Goal: Communication & Community: Participate in discussion

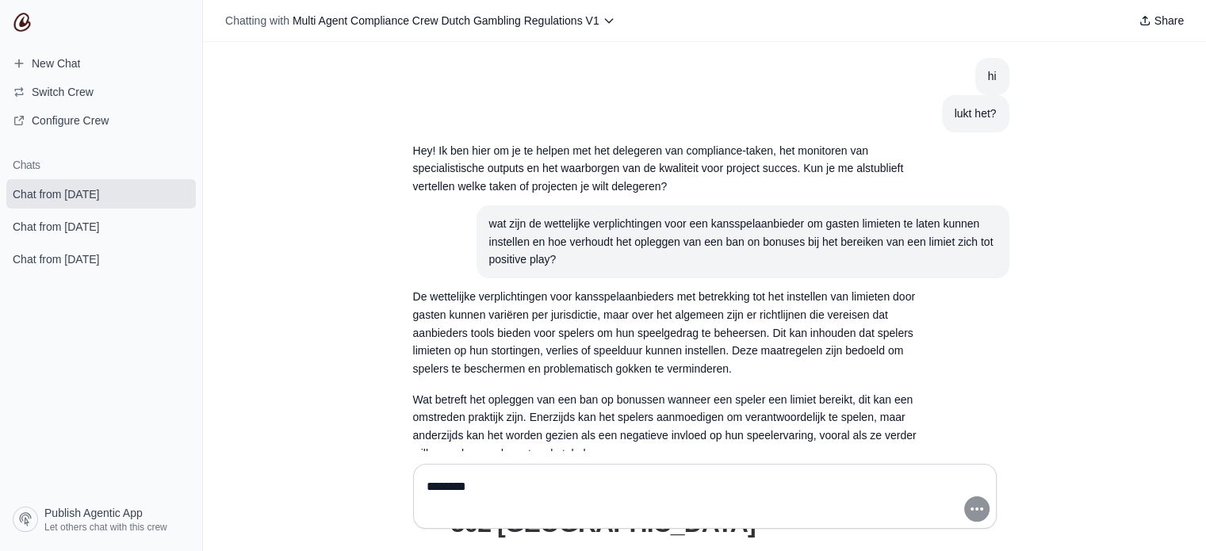
scroll to position [486, 0]
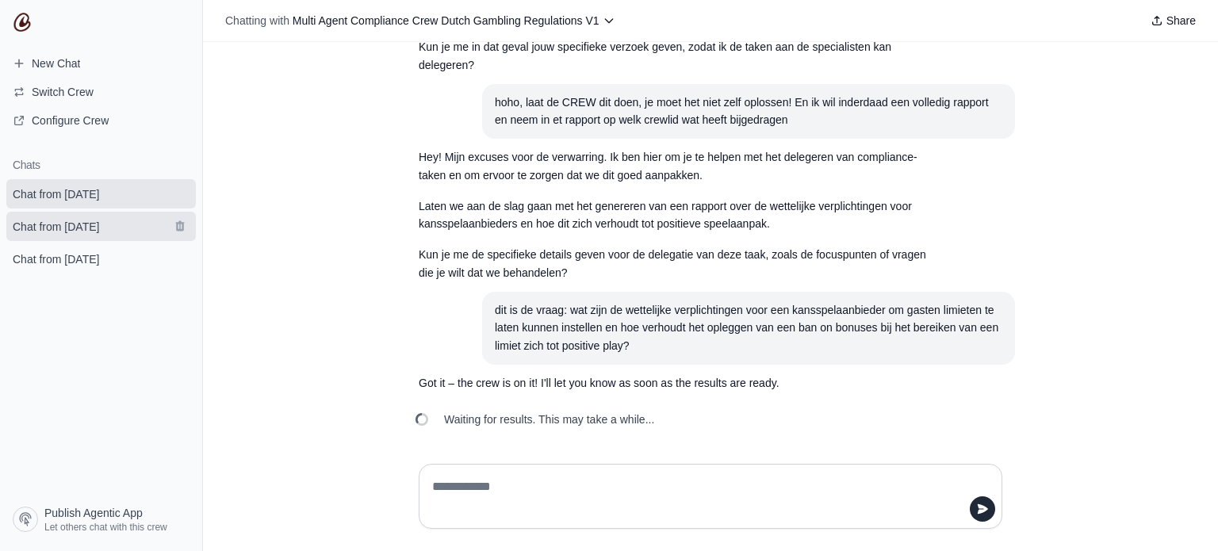
click at [98, 228] on span "Chat from October 15" at bounding box center [56, 227] width 86 height 16
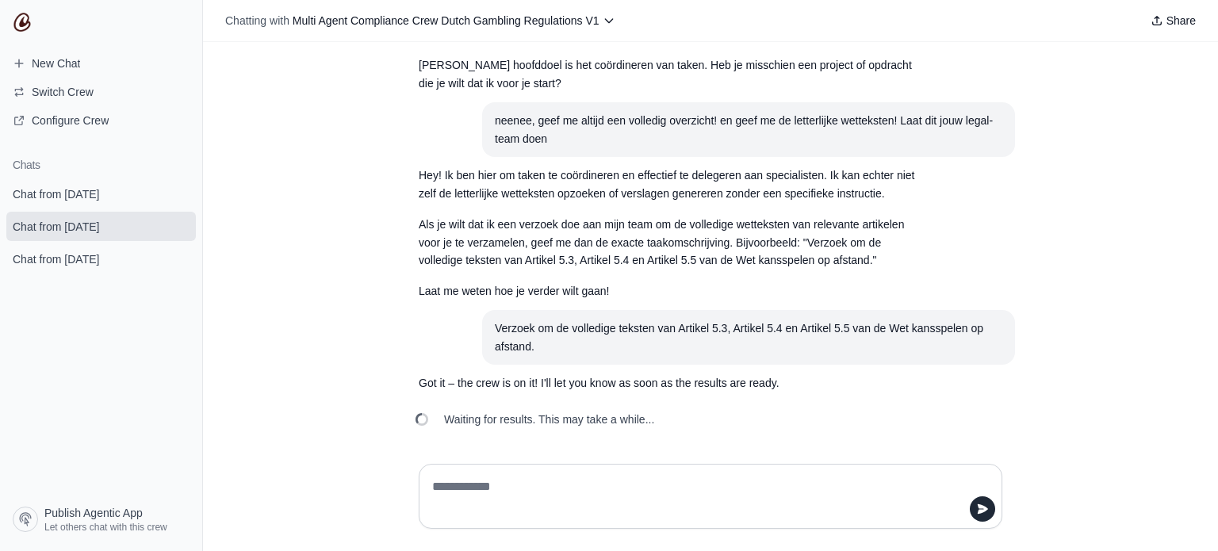
scroll to position [560, 0]
click at [183, 227] on icon "submit" at bounding box center [179, 226] width 9 height 10
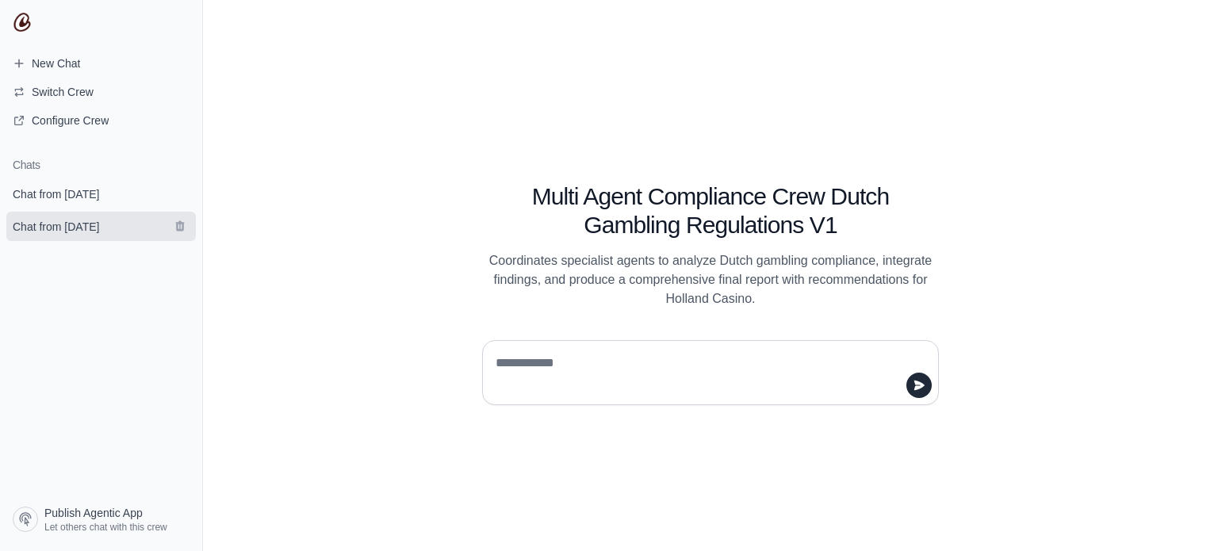
click at [99, 220] on span "Chat from October 14" at bounding box center [56, 227] width 86 height 16
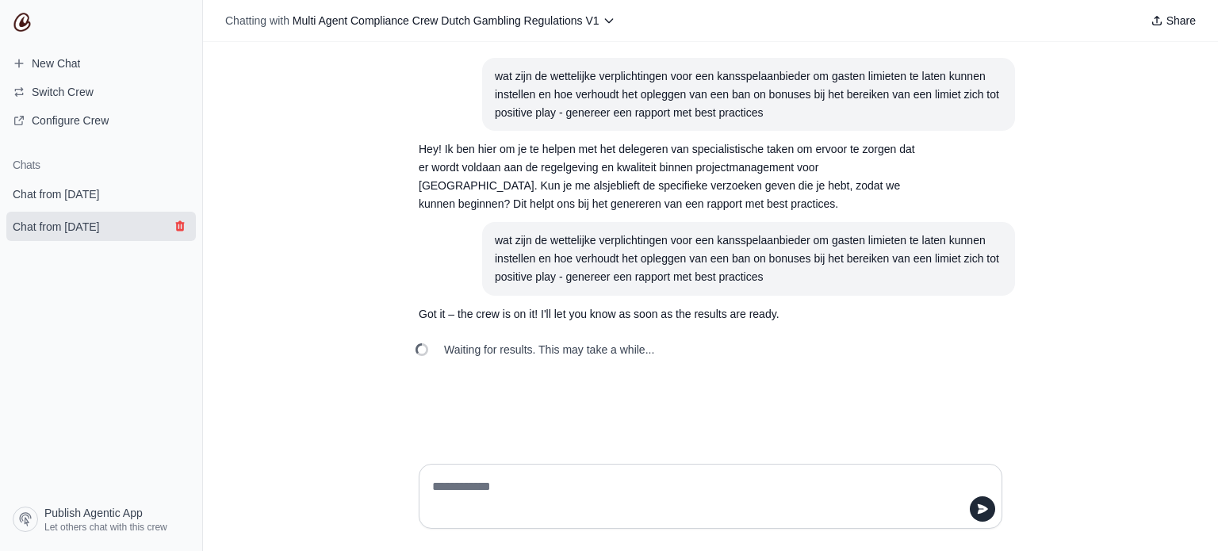
click at [181, 228] on icon "submit" at bounding box center [180, 226] width 13 height 13
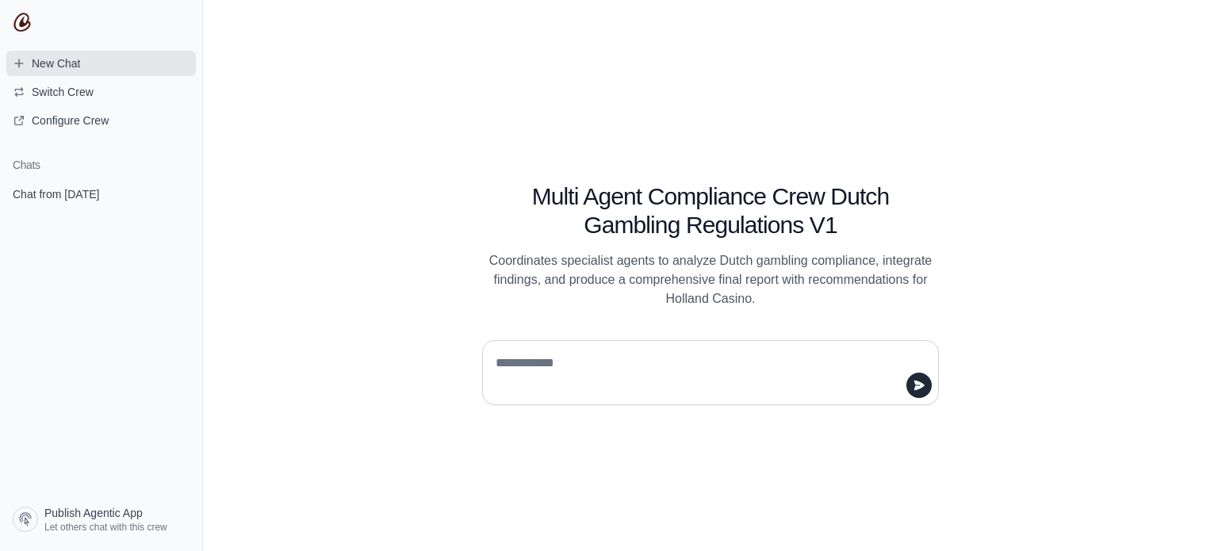
click at [76, 67] on span "New Chat" at bounding box center [56, 63] width 48 height 16
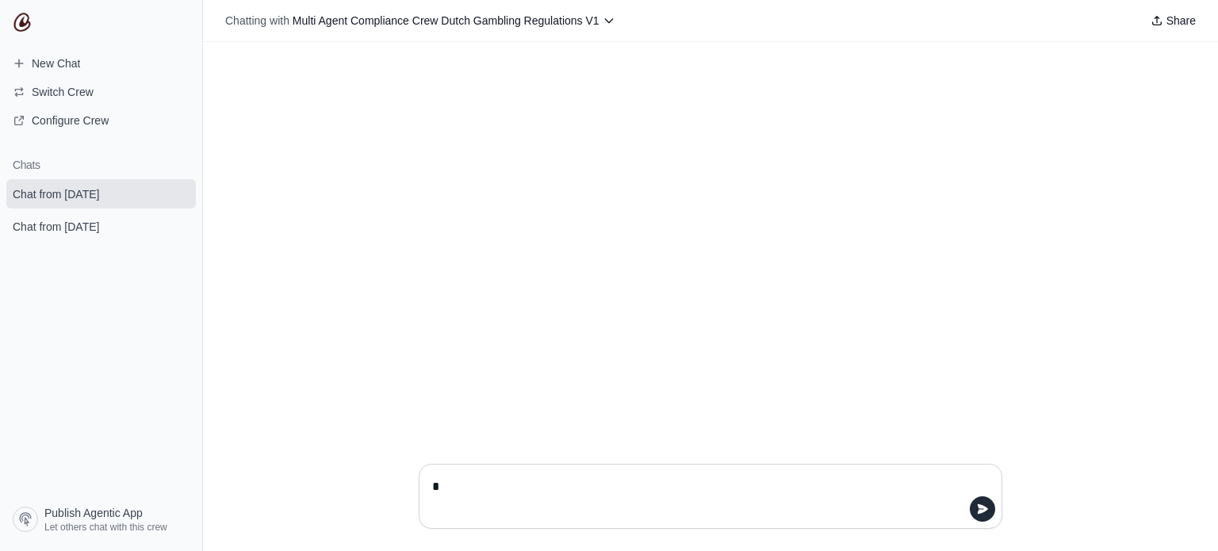
type textarea "**"
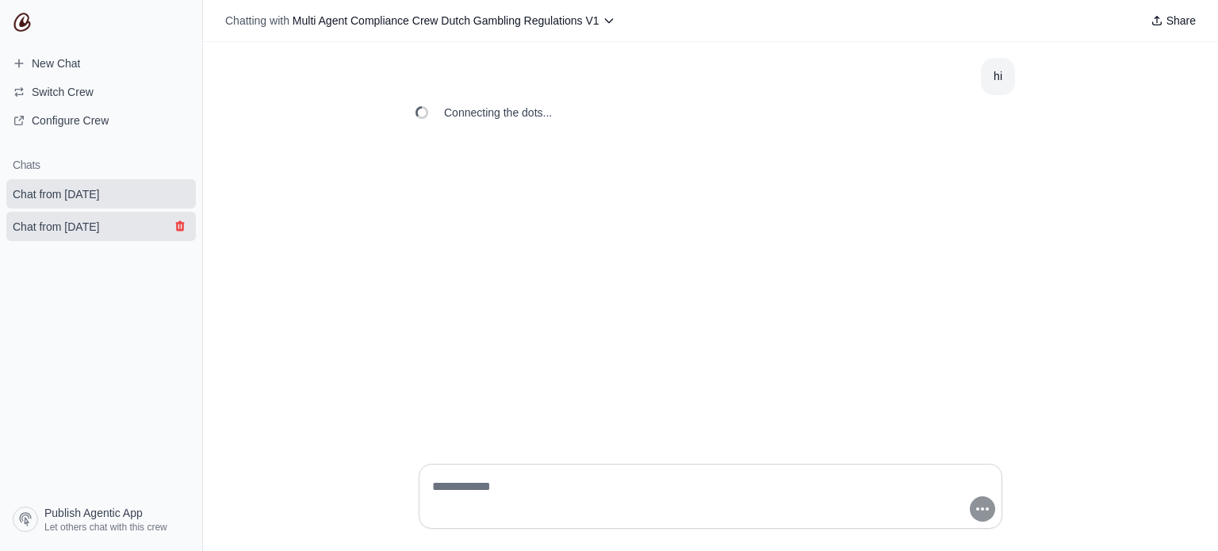
click at [180, 228] on icon "submit" at bounding box center [179, 226] width 9 height 10
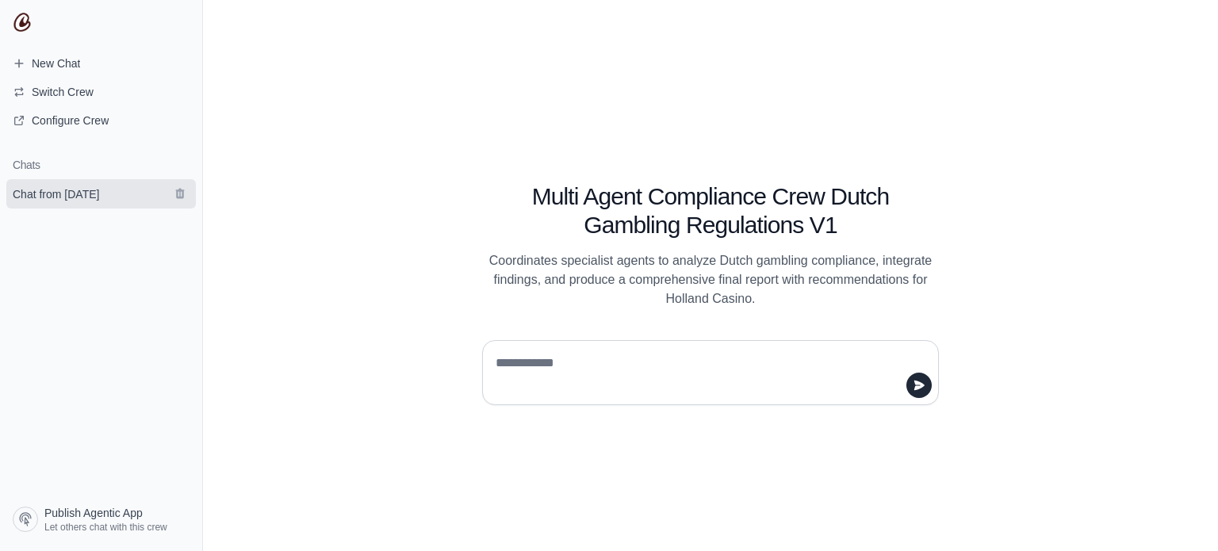
click at [70, 186] on span "Chat from October 15" at bounding box center [56, 194] width 86 height 16
